Goal: Transaction & Acquisition: Book appointment/travel/reservation

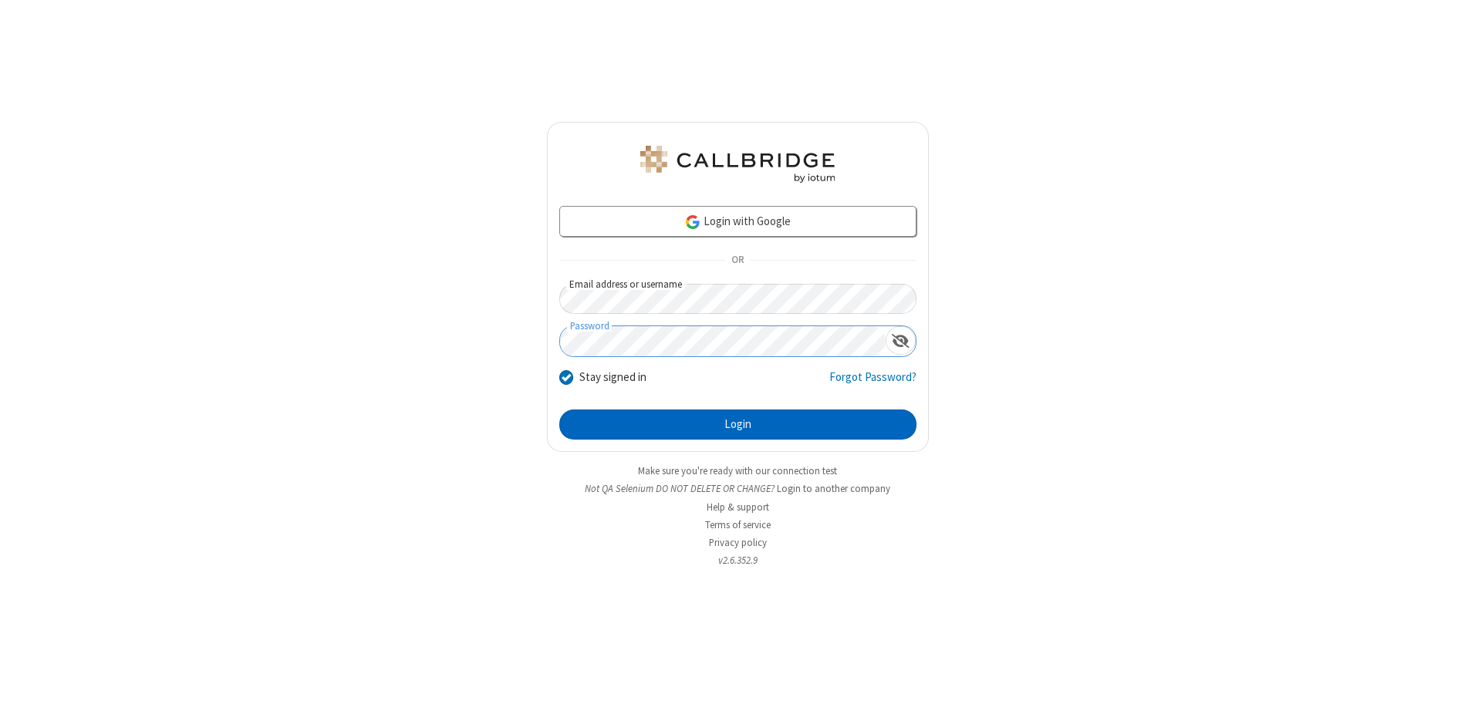
click at [737, 424] on button "Login" at bounding box center [737, 425] width 357 height 31
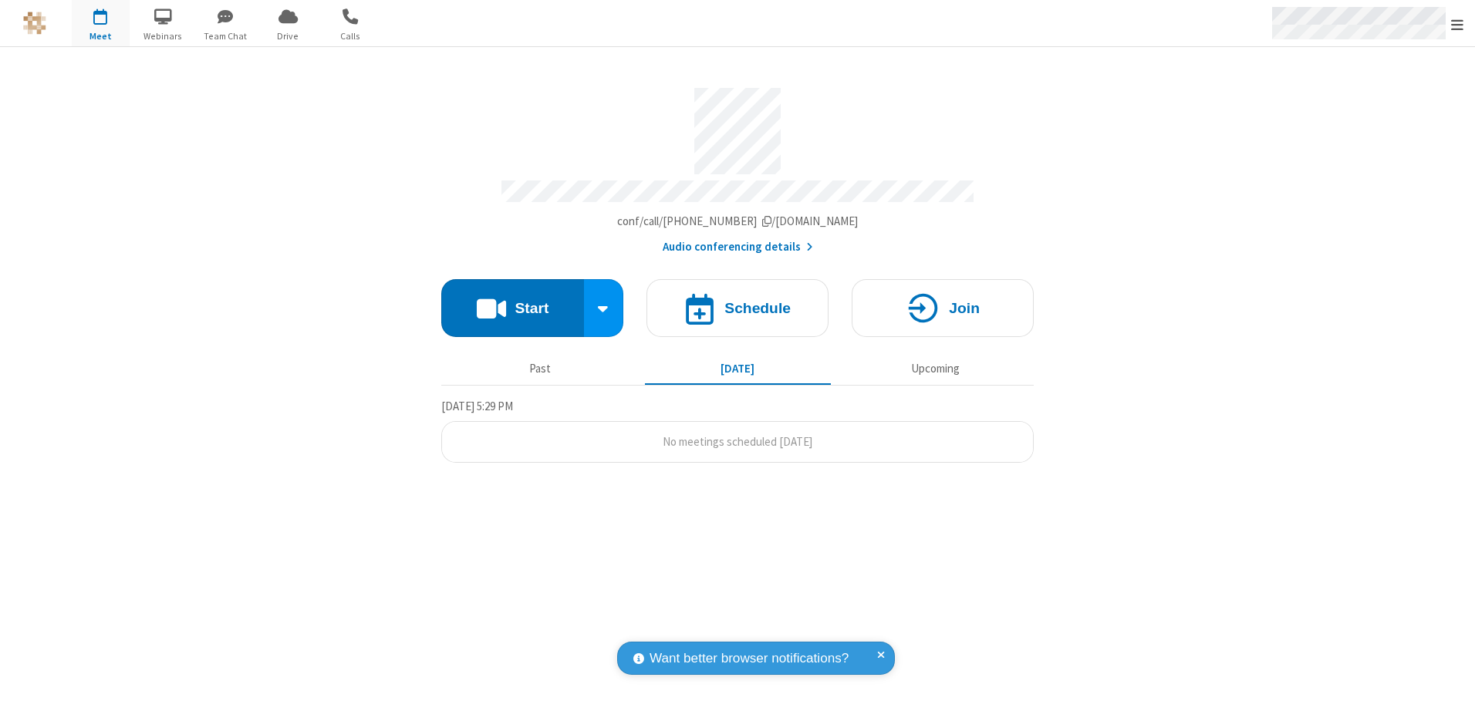
click at [1457, 24] on span "Open menu" at bounding box center [1457, 24] width 12 height 15
click at [100, 23] on span "button" at bounding box center [101, 16] width 58 height 26
click at [737, 302] on h4 "Schedule" at bounding box center [757, 308] width 66 height 15
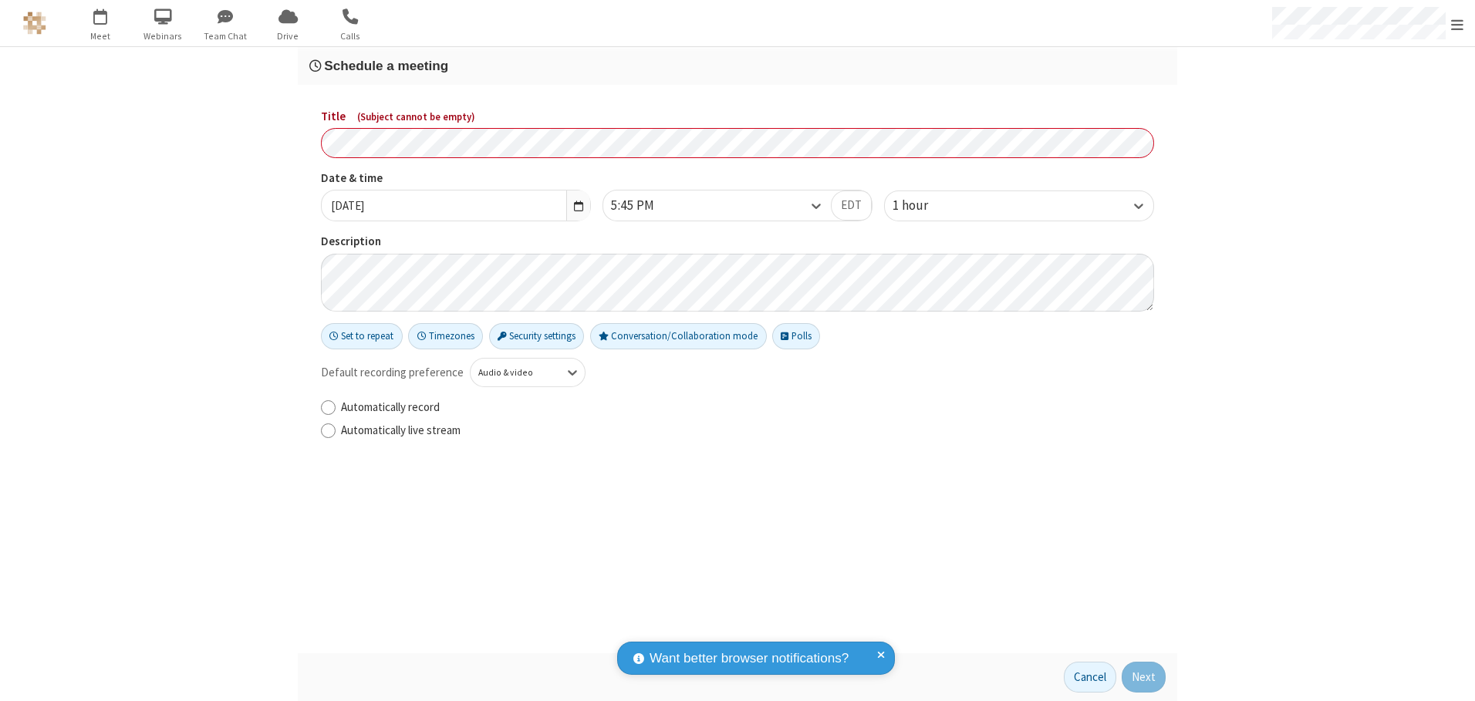
click at [737, 66] on h3 "Schedule a meeting" at bounding box center [737, 66] width 856 height 15
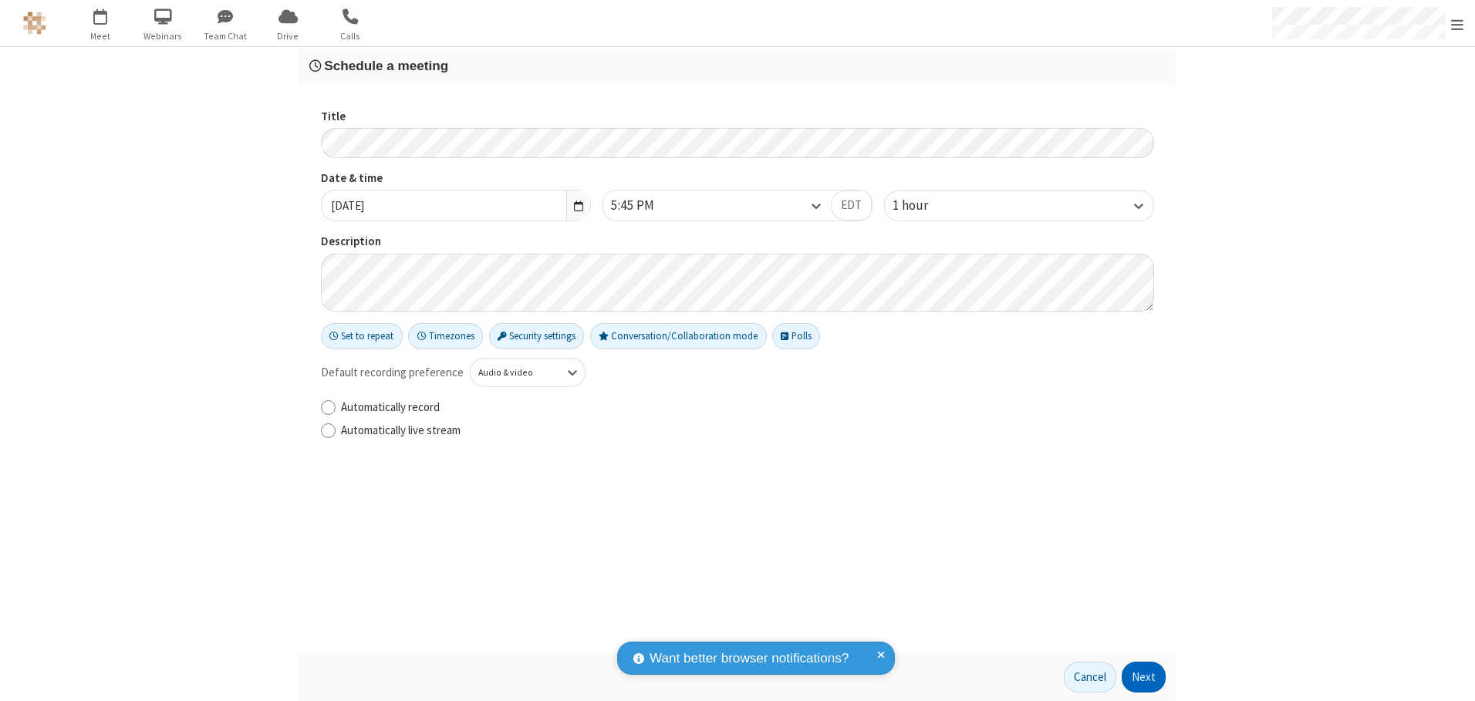
click at [1144, 677] on button "Next" at bounding box center [1144, 677] width 44 height 31
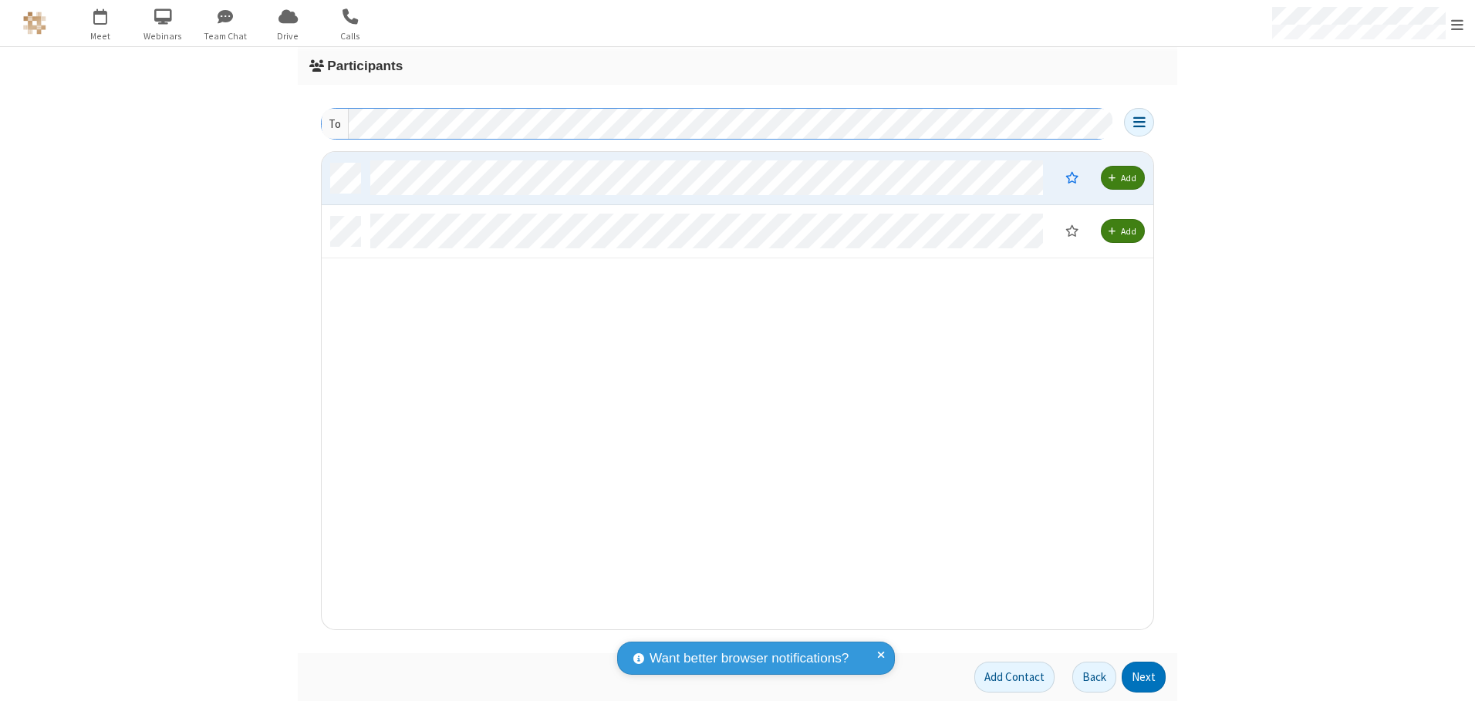
scroll to position [466, 820]
click at [1144, 677] on button "Next" at bounding box center [1144, 677] width 44 height 31
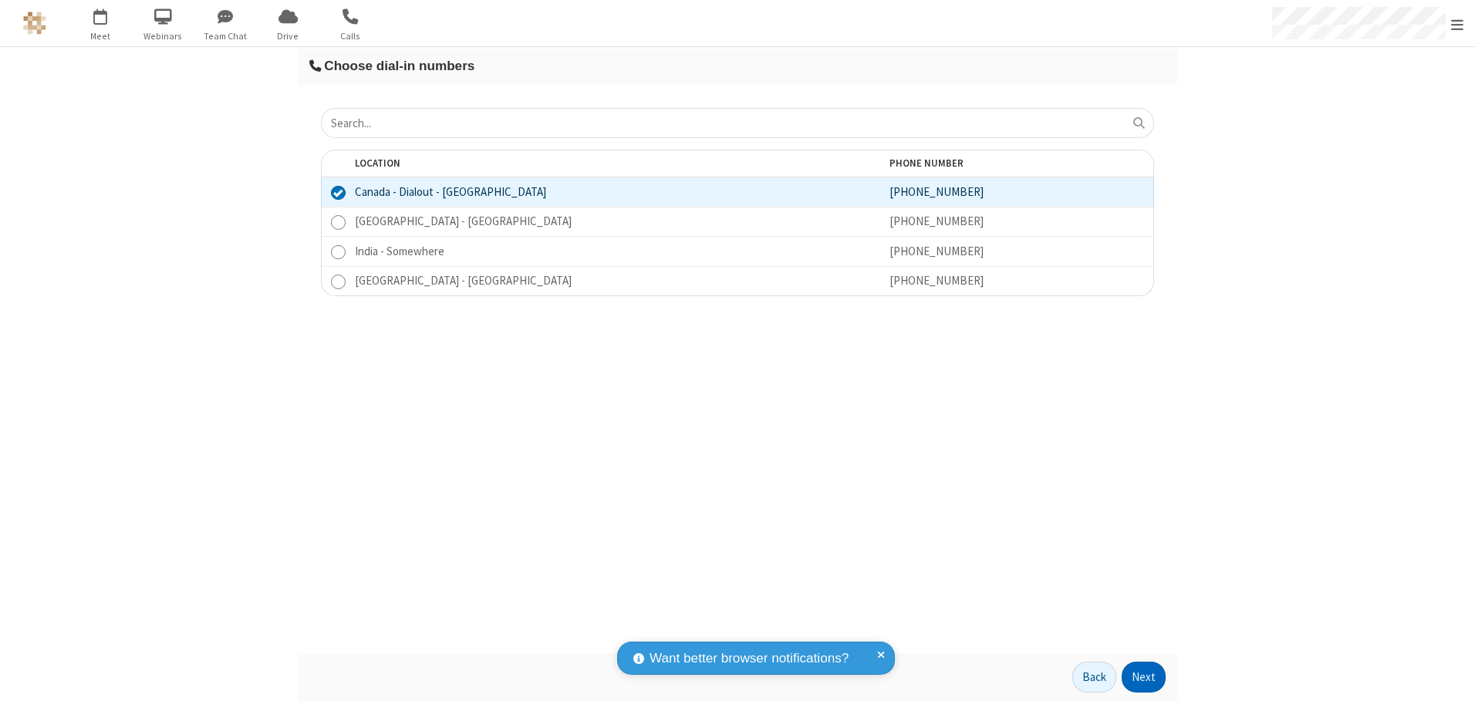
click at [1144, 677] on button "Next" at bounding box center [1144, 677] width 44 height 31
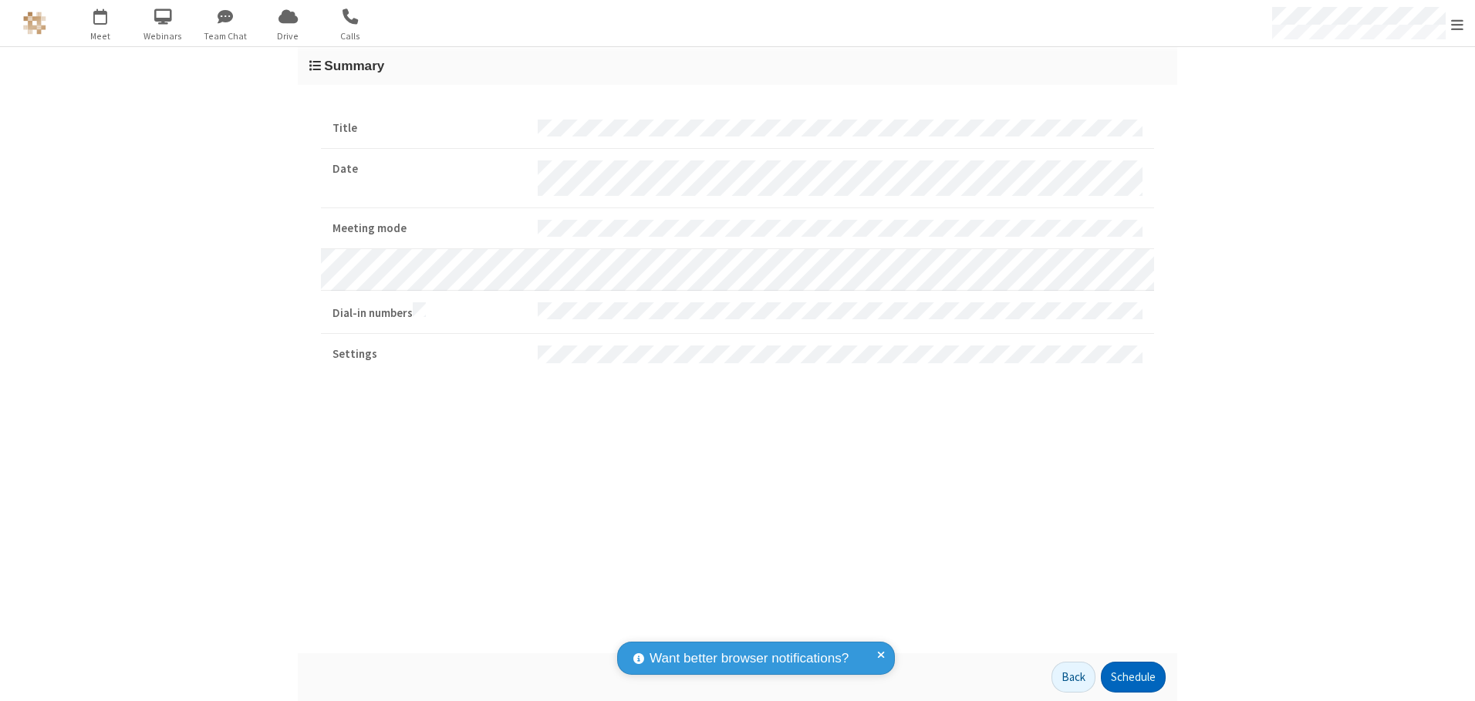
click at [1132, 677] on button "Schedule" at bounding box center [1133, 677] width 65 height 31
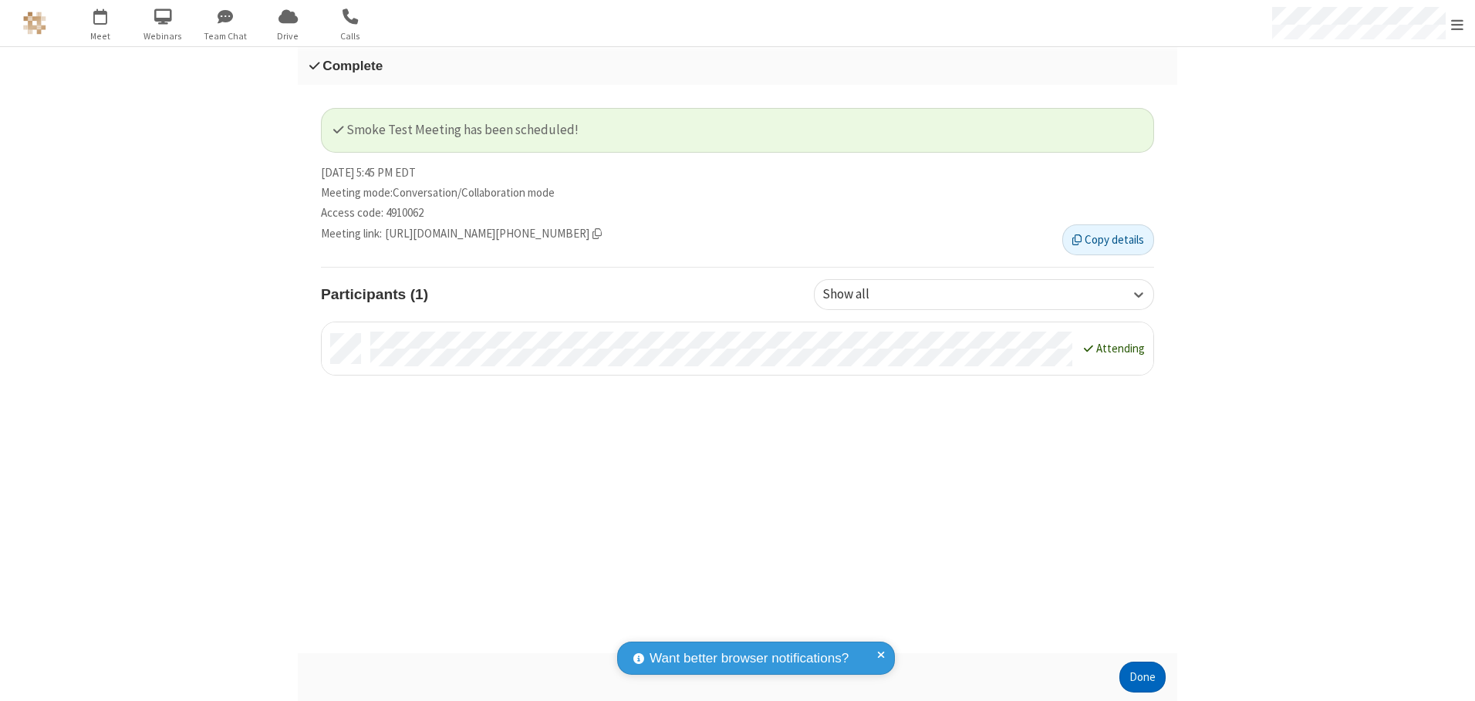
click at [1142, 677] on button "Done" at bounding box center [1142, 677] width 46 height 31
